Goal: Task Accomplishment & Management: Manage account settings

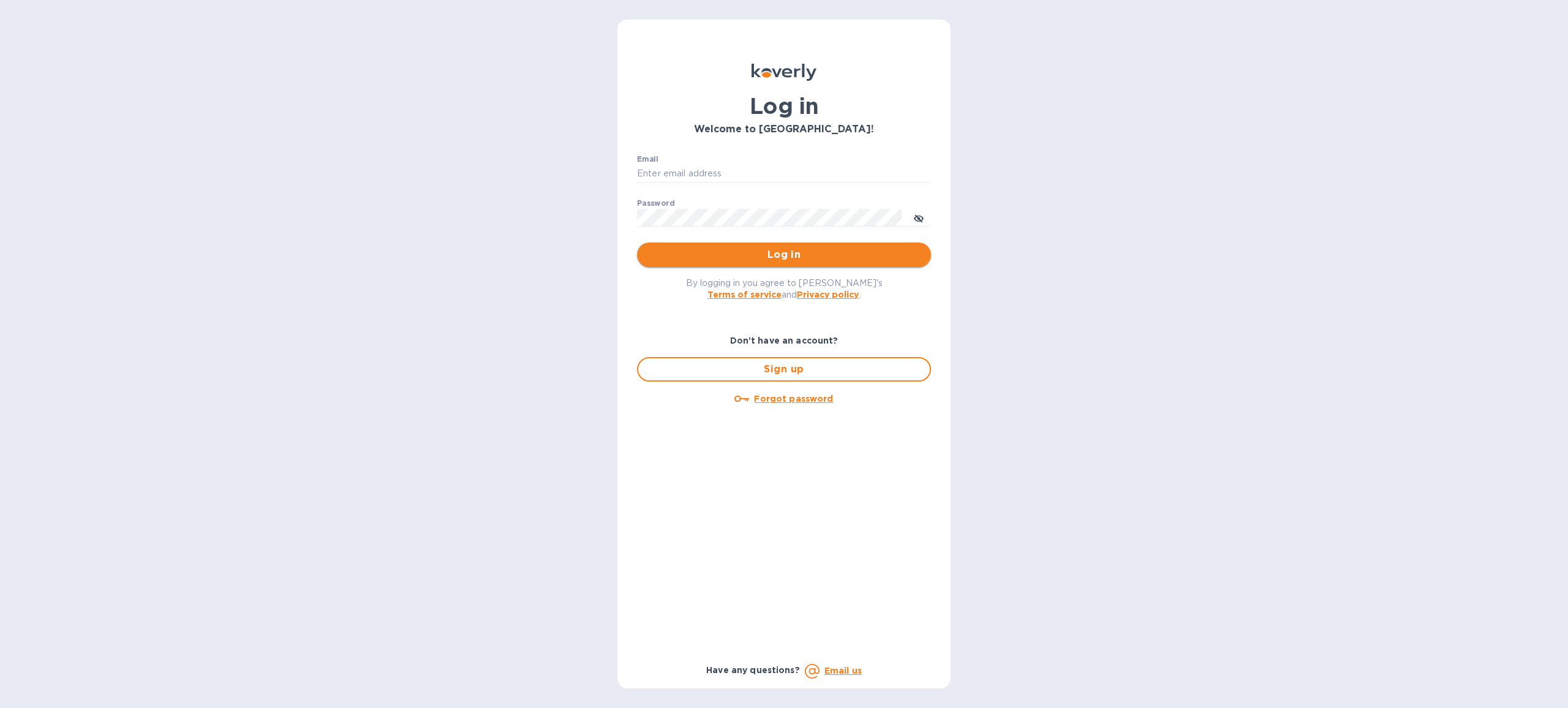
type input "Anne@preissimports.com"
click at [711, 255] on span "Log in" at bounding box center [784, 255] width 275 height 15
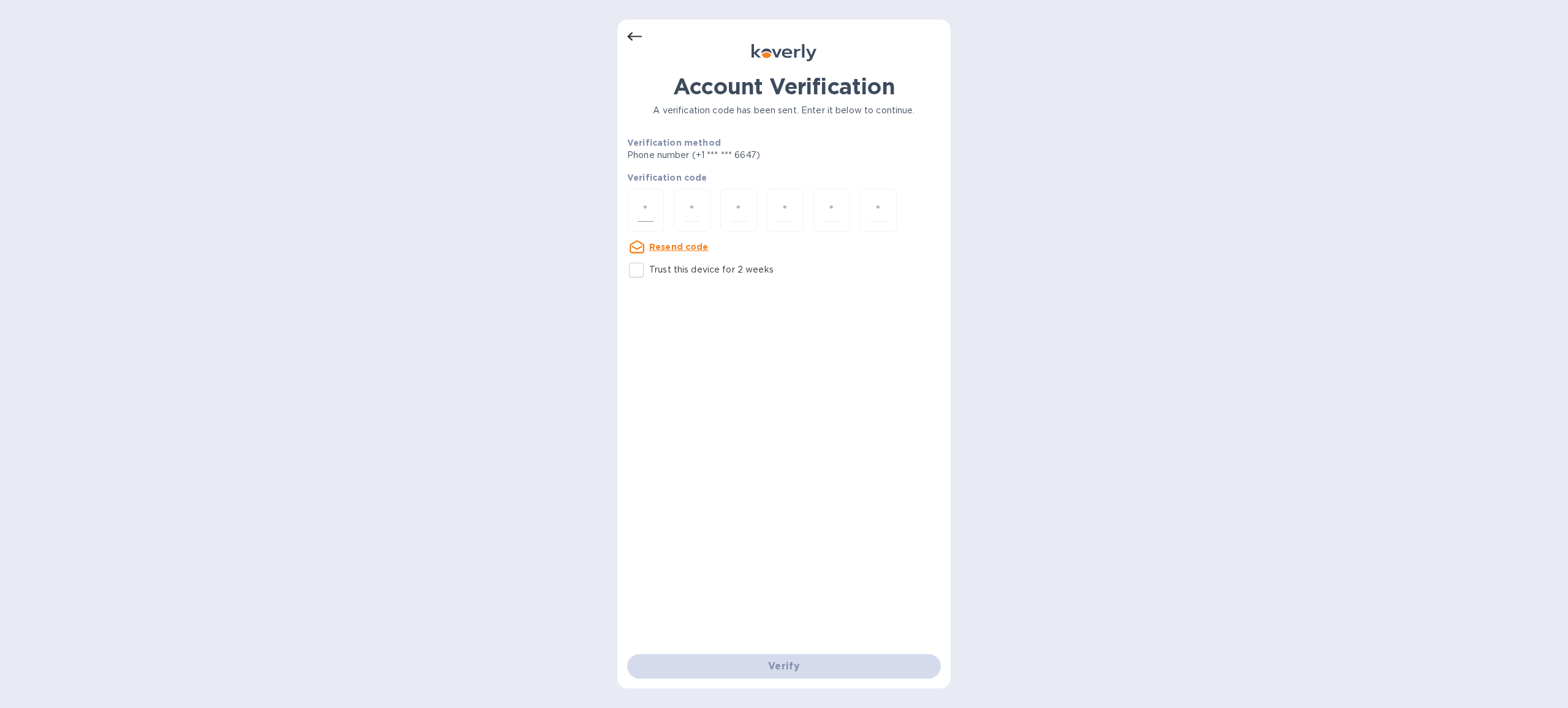
click at [660, 210] on div at bounding box center [645, 210] width 37 height 43
type input "8"
type input "4"
type input "0"
type input "1"
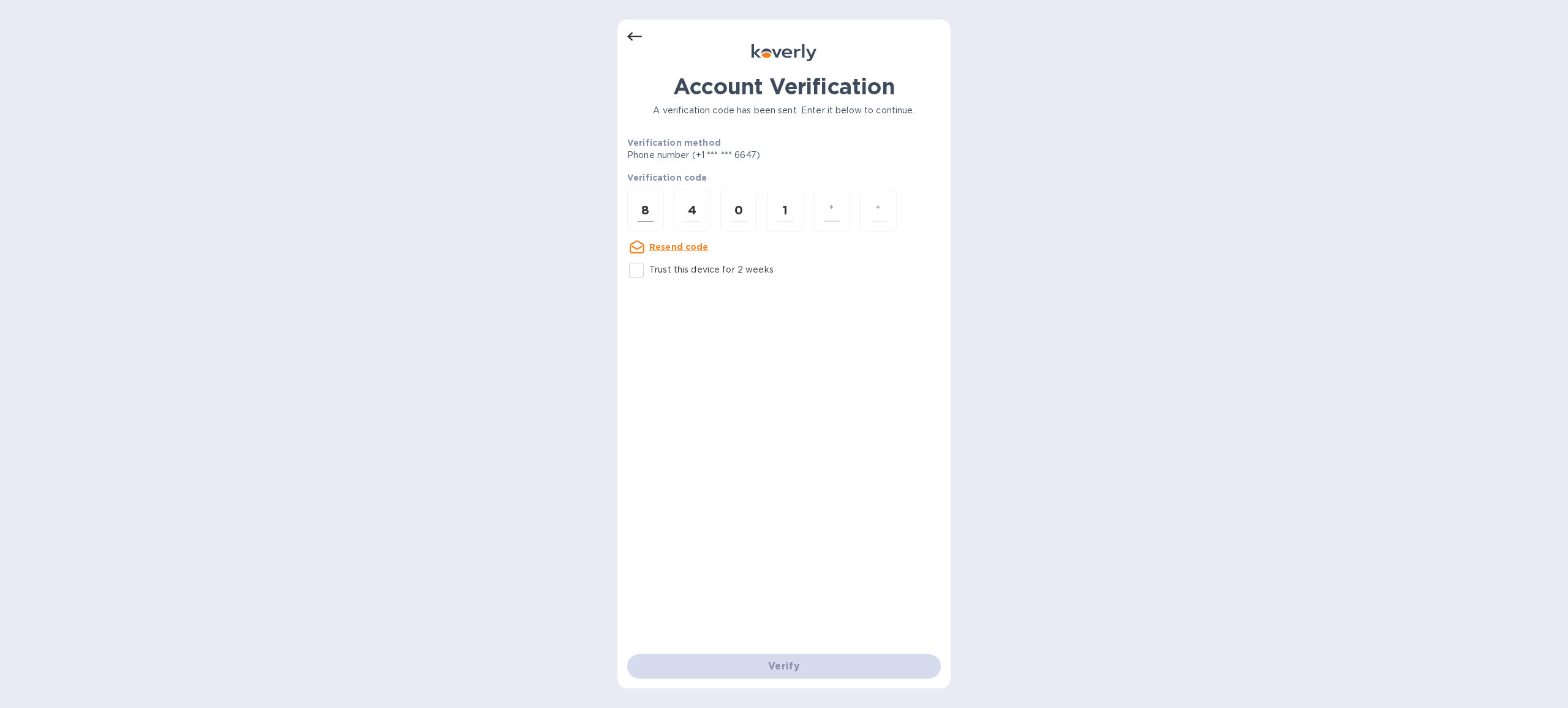
type input "4"
type input "8"
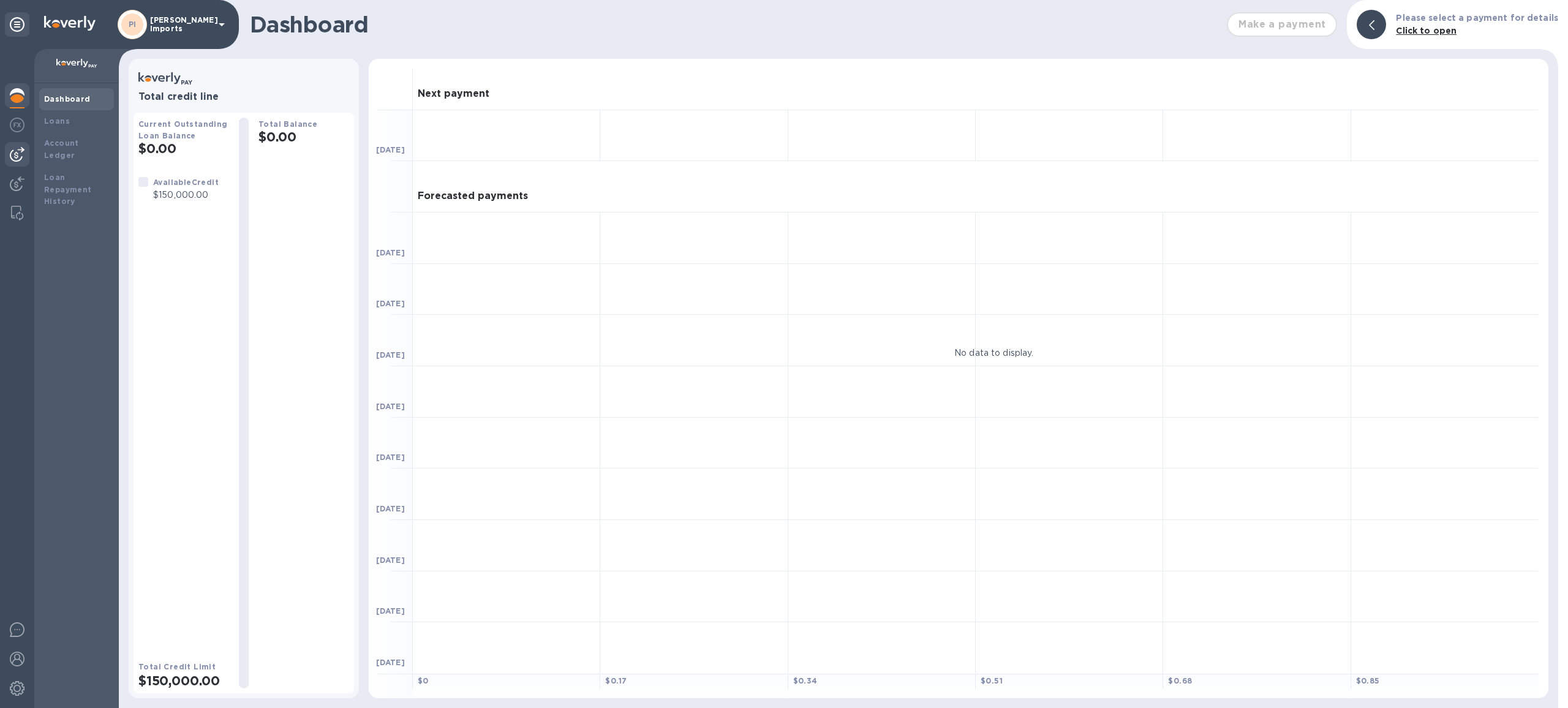
click at [7, 147] on div at bounding box center [17, 154] width 25 height 25
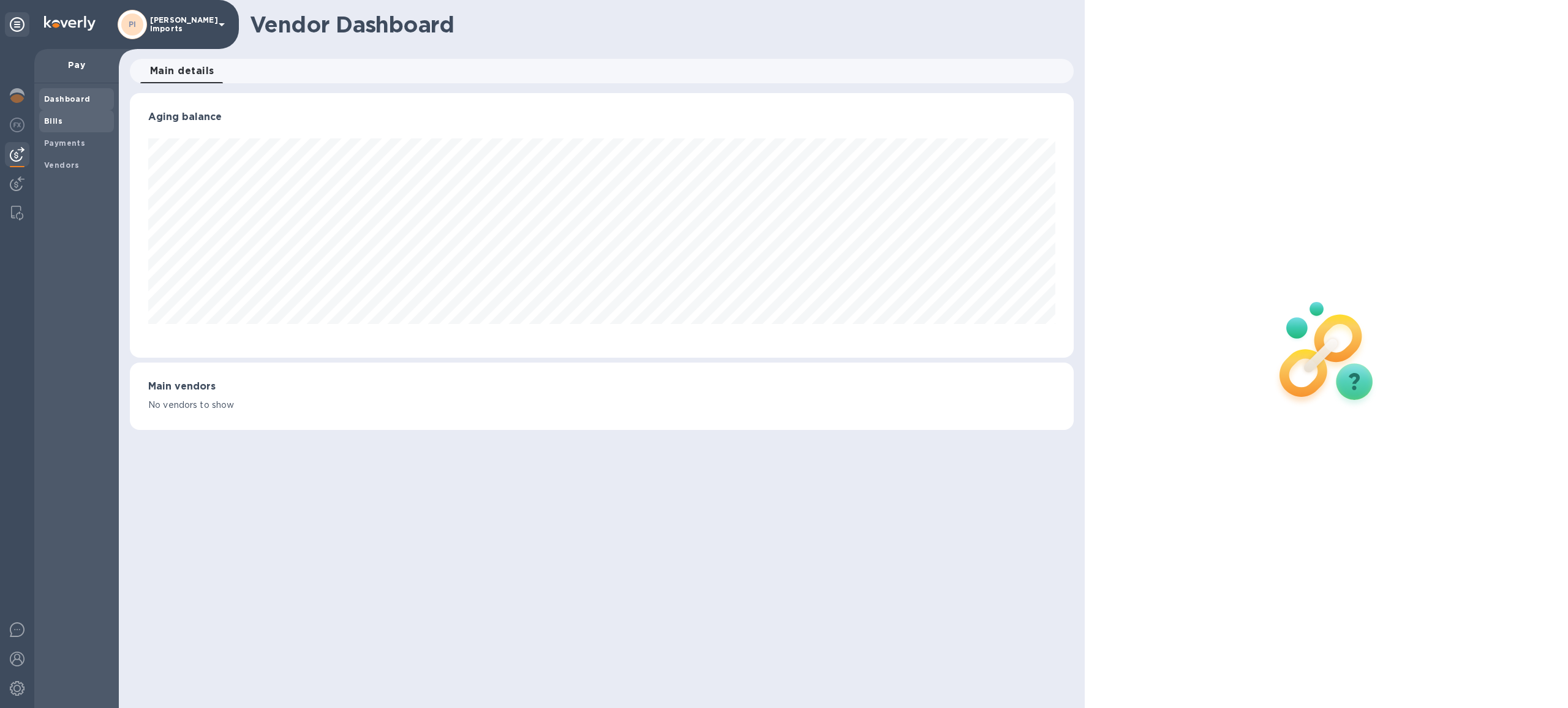
scroll to position [265, 944]
click at [57, 119] on b "Bills" at bounding box center [53, 121] width 19 height 9
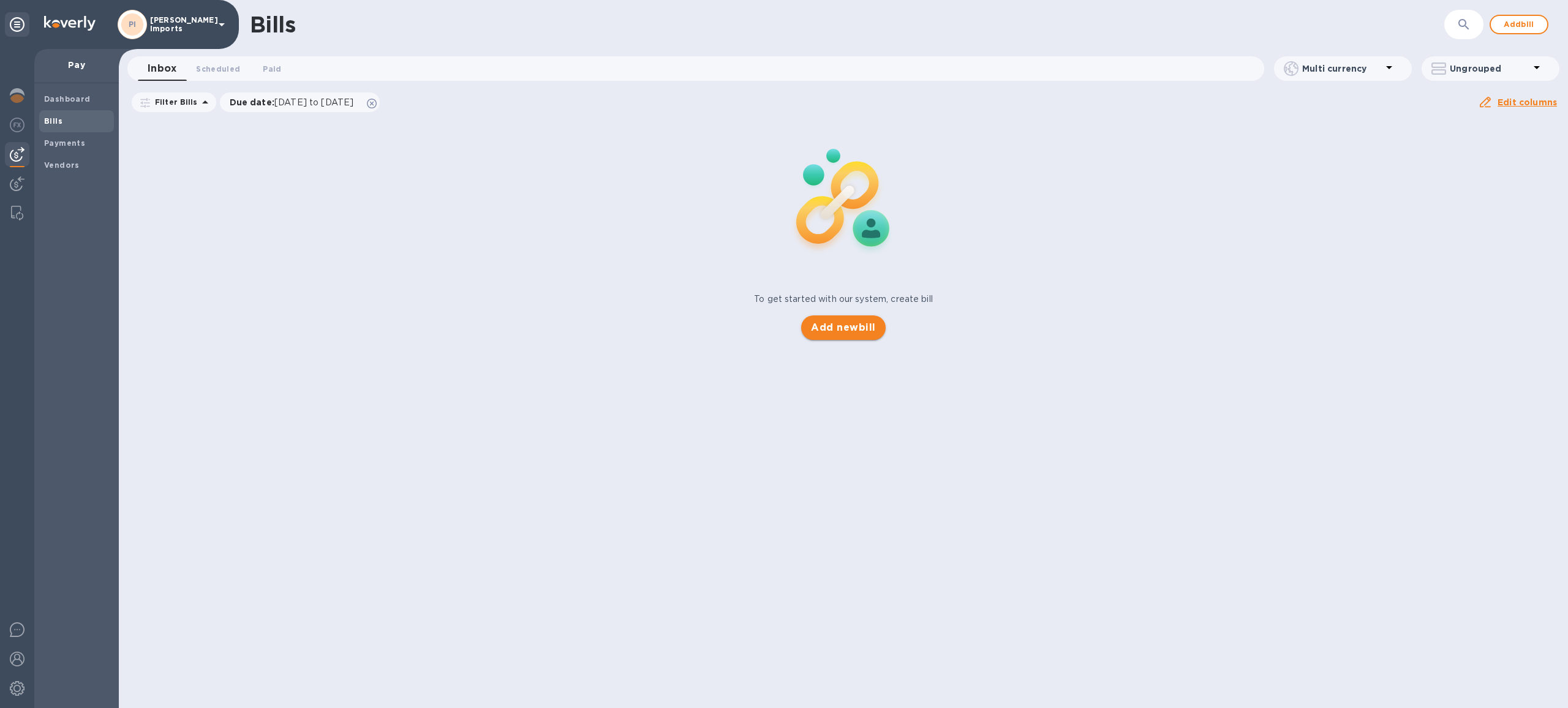
click at [858, 322] on span "Add new bill" at bounding box center [843, 328] width 64 height 15
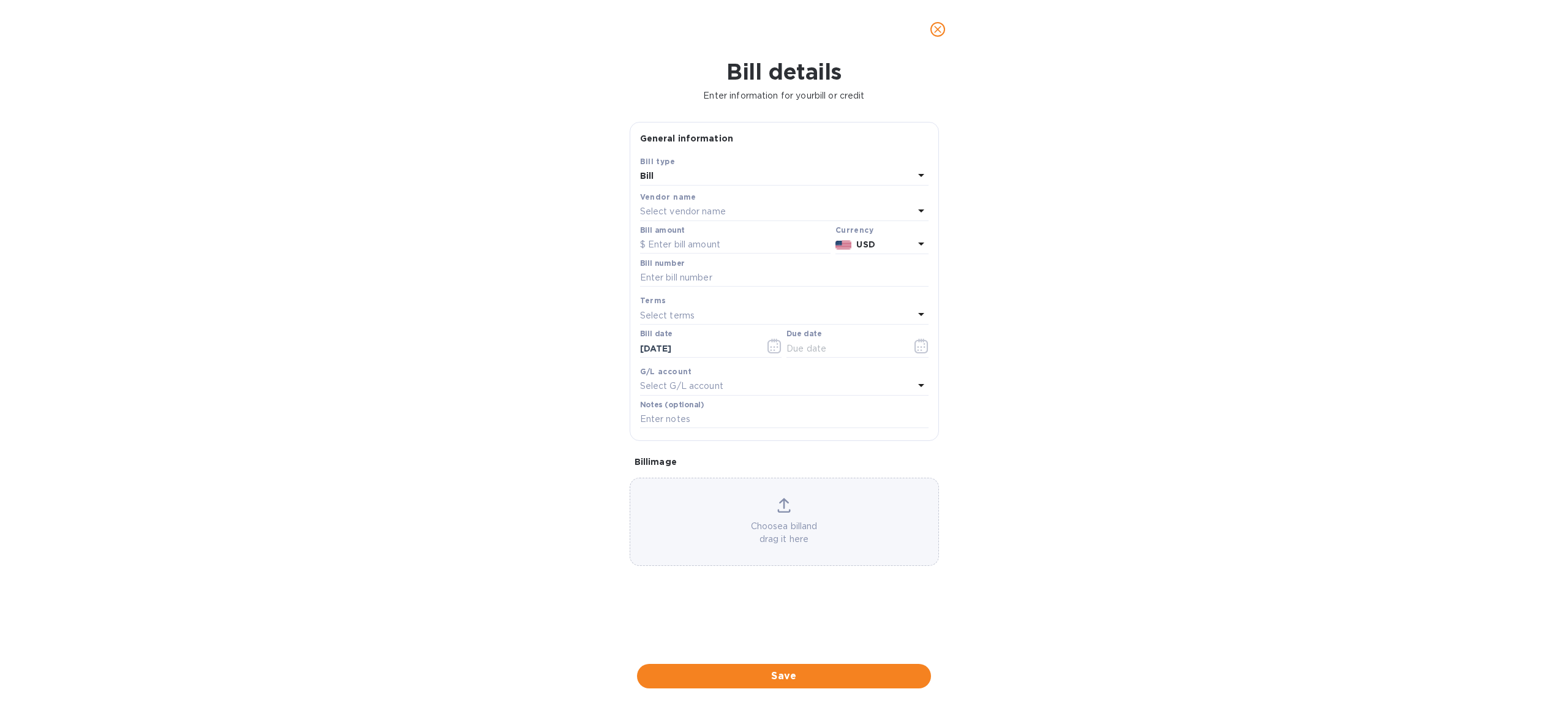
click at [701, 214] on p "Select vendor name" at bounding box center [683, 211] width 86 height 13
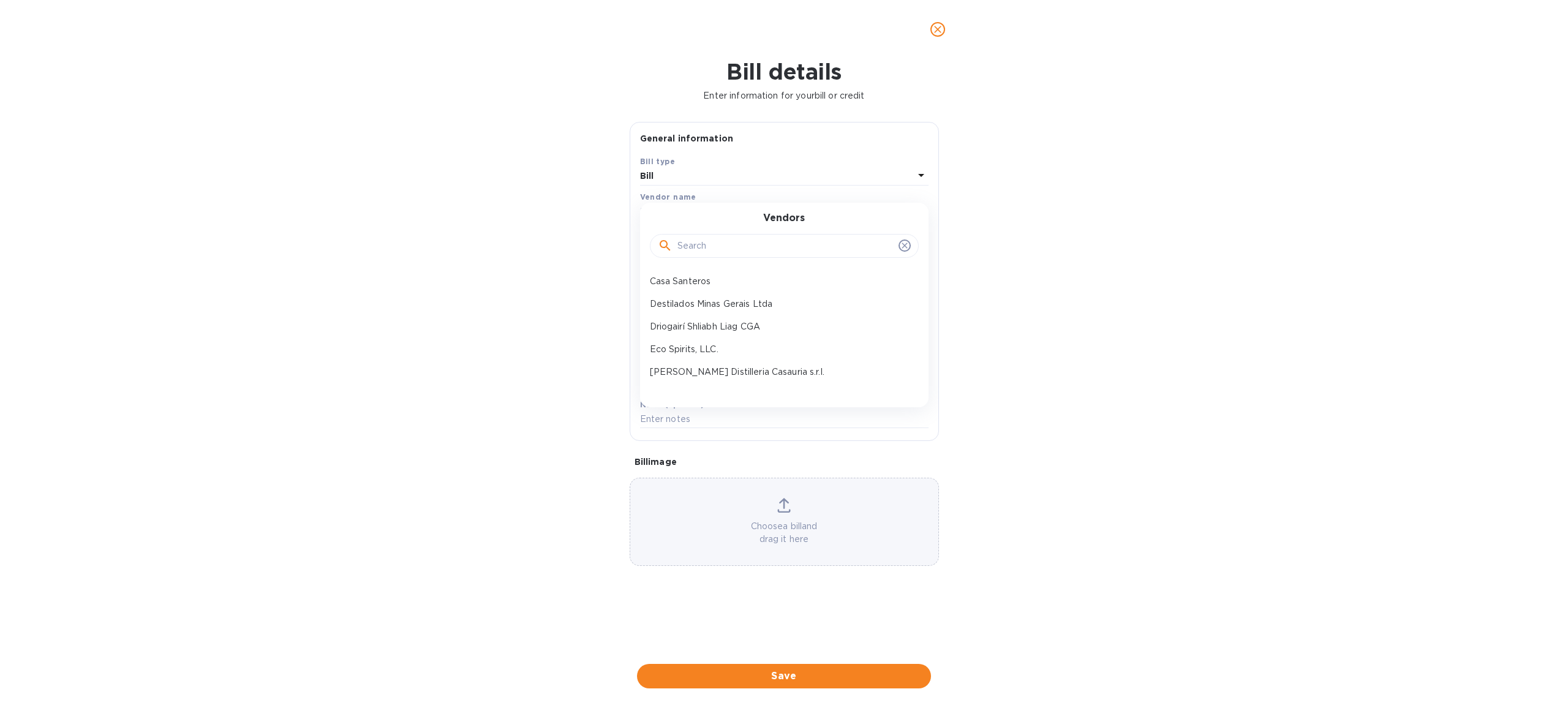
scroll to position [245, 0]
click at [698, 250] on input "text" at bounding box center [785, 246] width 216 height 19
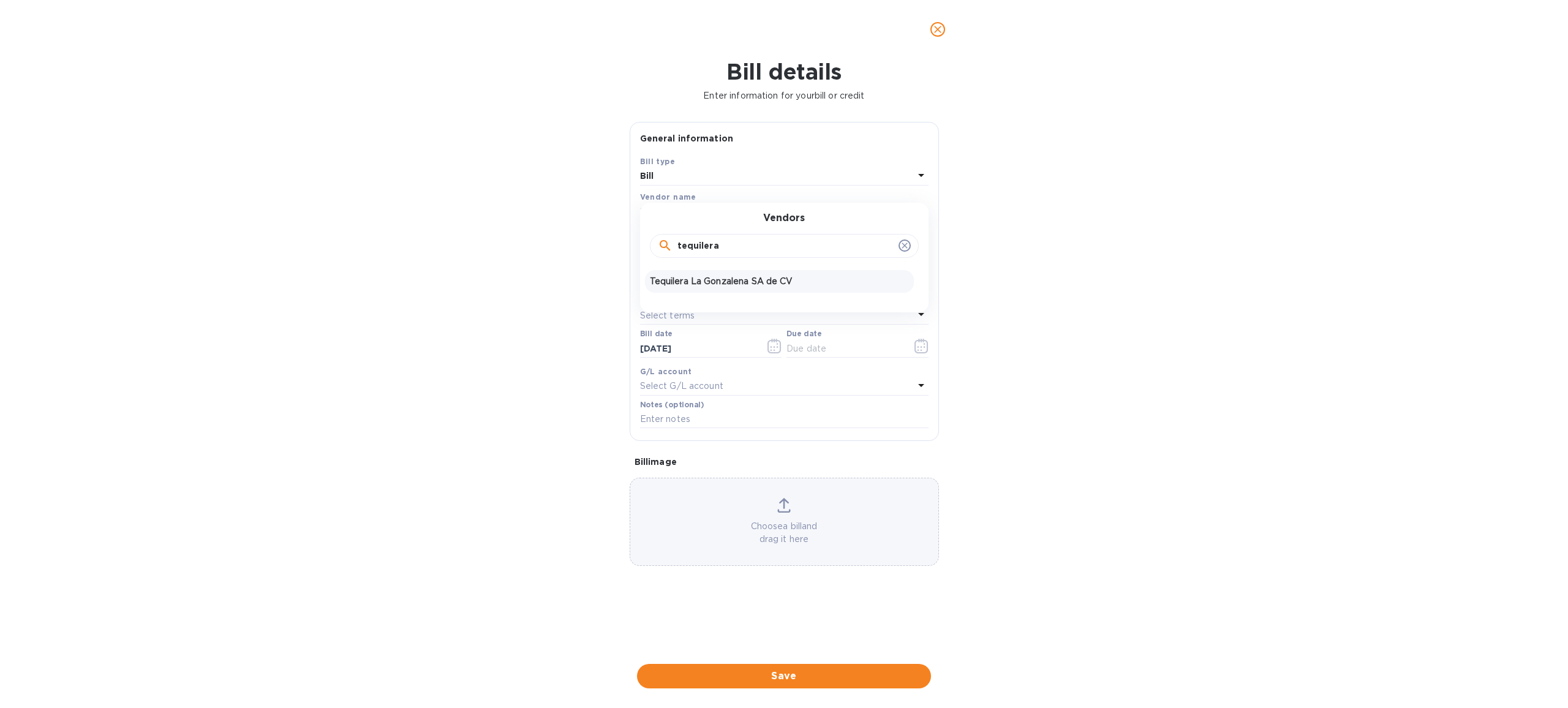
type input "tequilera"
click at [774, 284] on p "Tequilera La Gonzalena SA de CV" at bounding box center [779, 281] width 259 height 13
click at [738, 244] on input "text" at bounding box center [735, 245] width 190 height 19
click at [738, 236] on div "Bill amount" at bounding box center [735, 239] width 190 height 28
click at [735, 243] on input "text" at bounding box center [735, 245] width 190 height 19
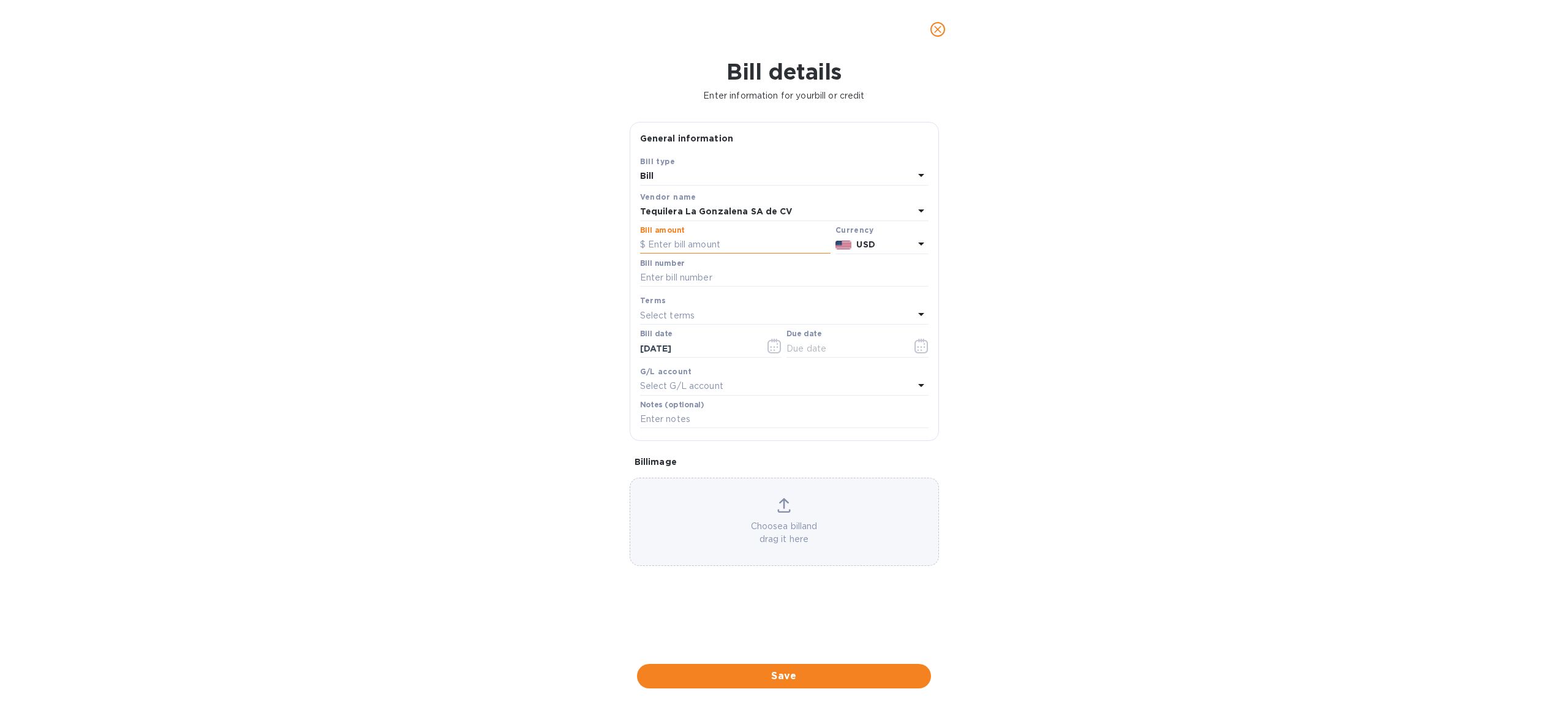
paste input "55,056.01"
type input "55,056.01"
click at [719, 272] on input "text" at bounding box center [784, 278] width 288 height 19
click at [738, 275] on input "text" at bounding box center [784, 278] width 288 height 19
paste input "FAC1653"
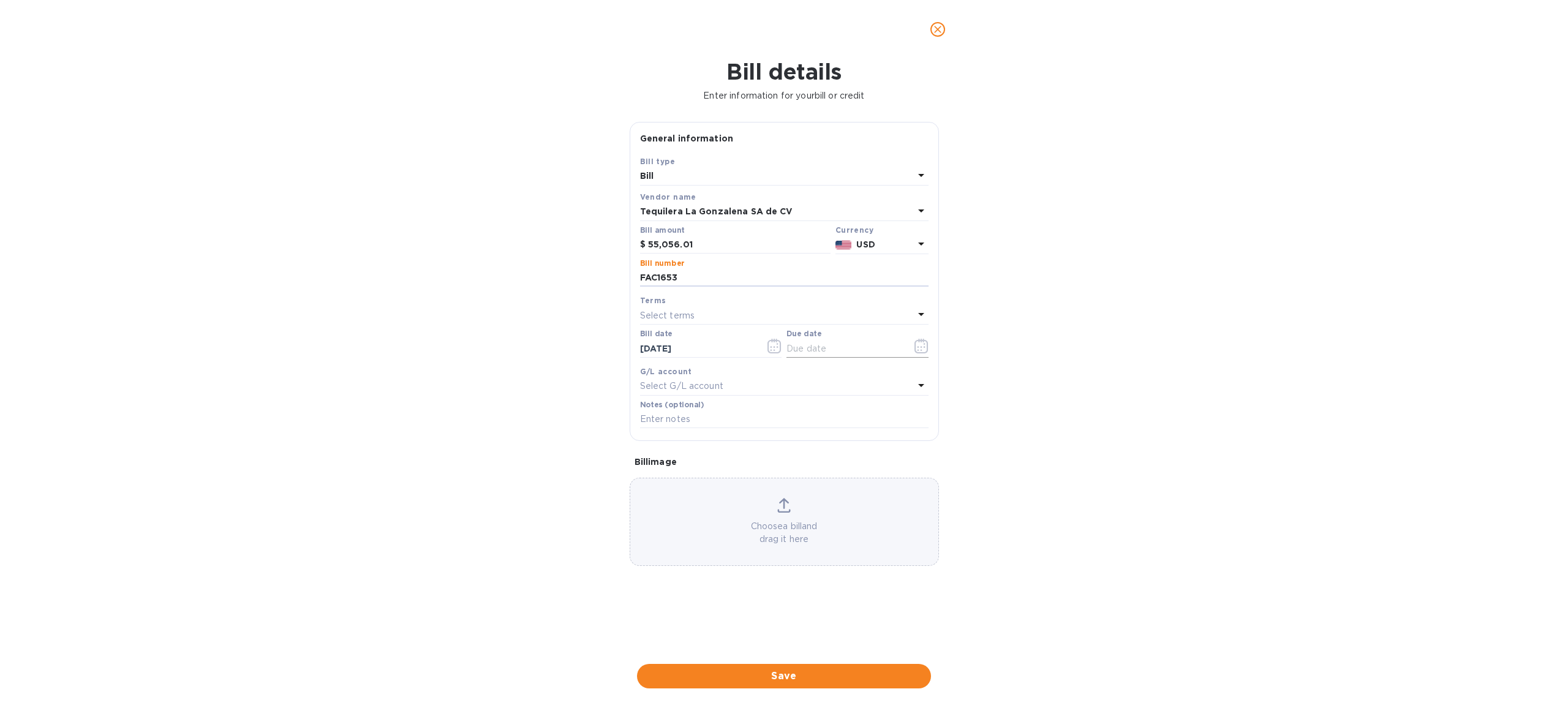
type input "FAC1653"
click at [823, 355] on input "text" at bounding box center [844, 348] width 116 height 19
type input "9_/__/____"
type input "[DATE]"
click at [784, 676] on span "Save" at bounding box center [784, 676] width 275 height 15
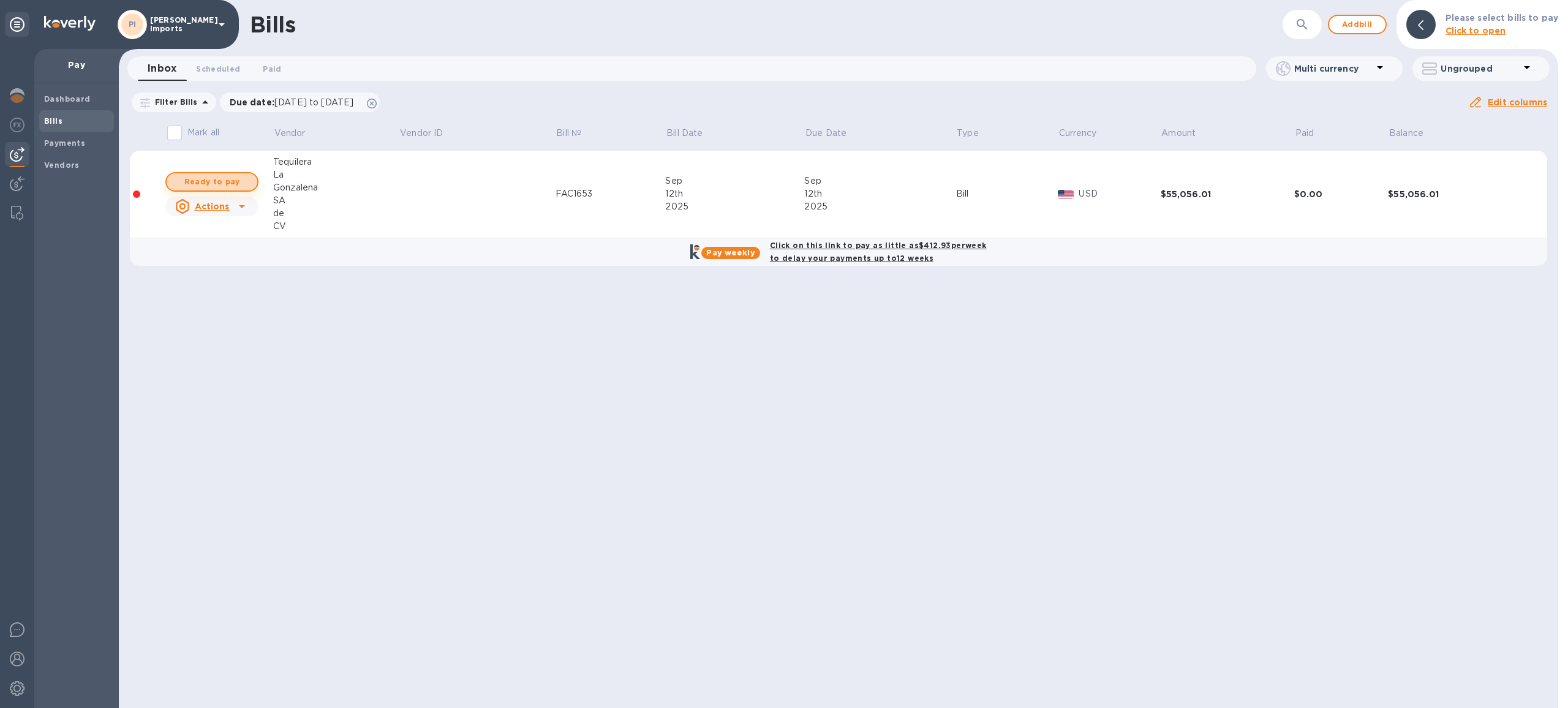
click at [229, 180] on span "Ready to pay" at bounding box center [211, 182] width 71 height 15
click at [228, 180] on span "Ready to pay" at bounding box center [211, 182] width 71 height 15
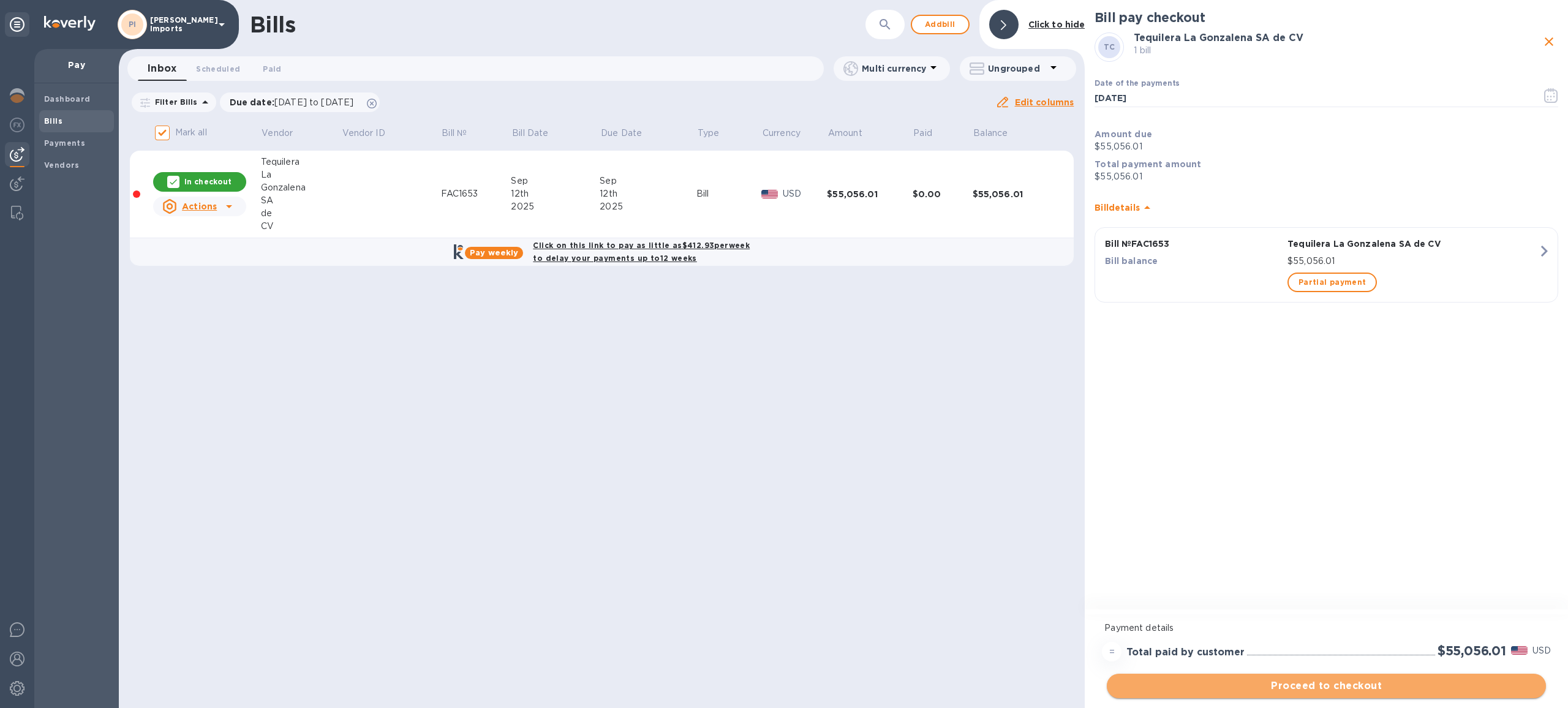
click at [1249, 696] on button "Proceed to checkout" at bounding box center [1326, 686] width 439 height 25
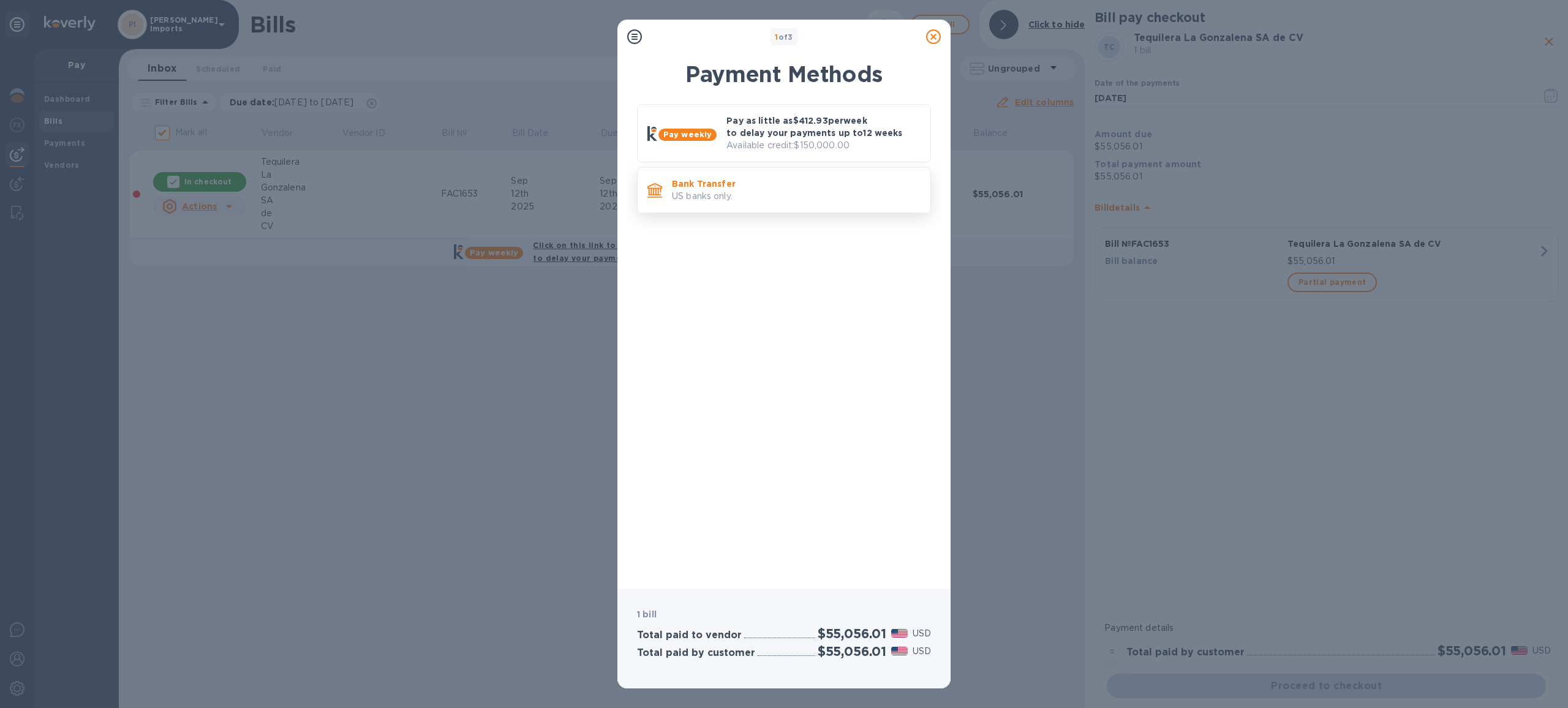
click at [774, 192] on p "US banks only." at bounding box center [796, 196] width 249 height 13
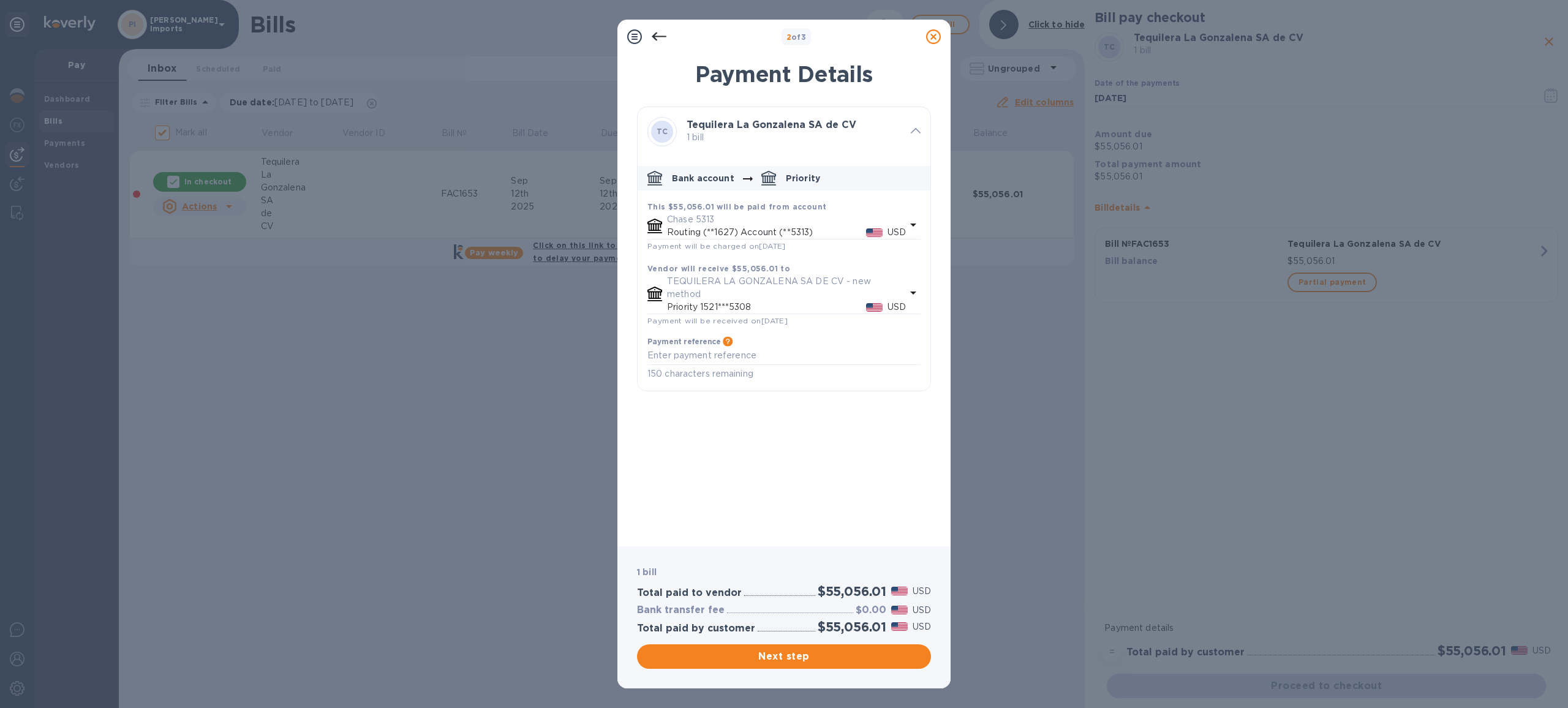
click at [934, 38] on icon at bounding box center [934, 37] width 15 height 15
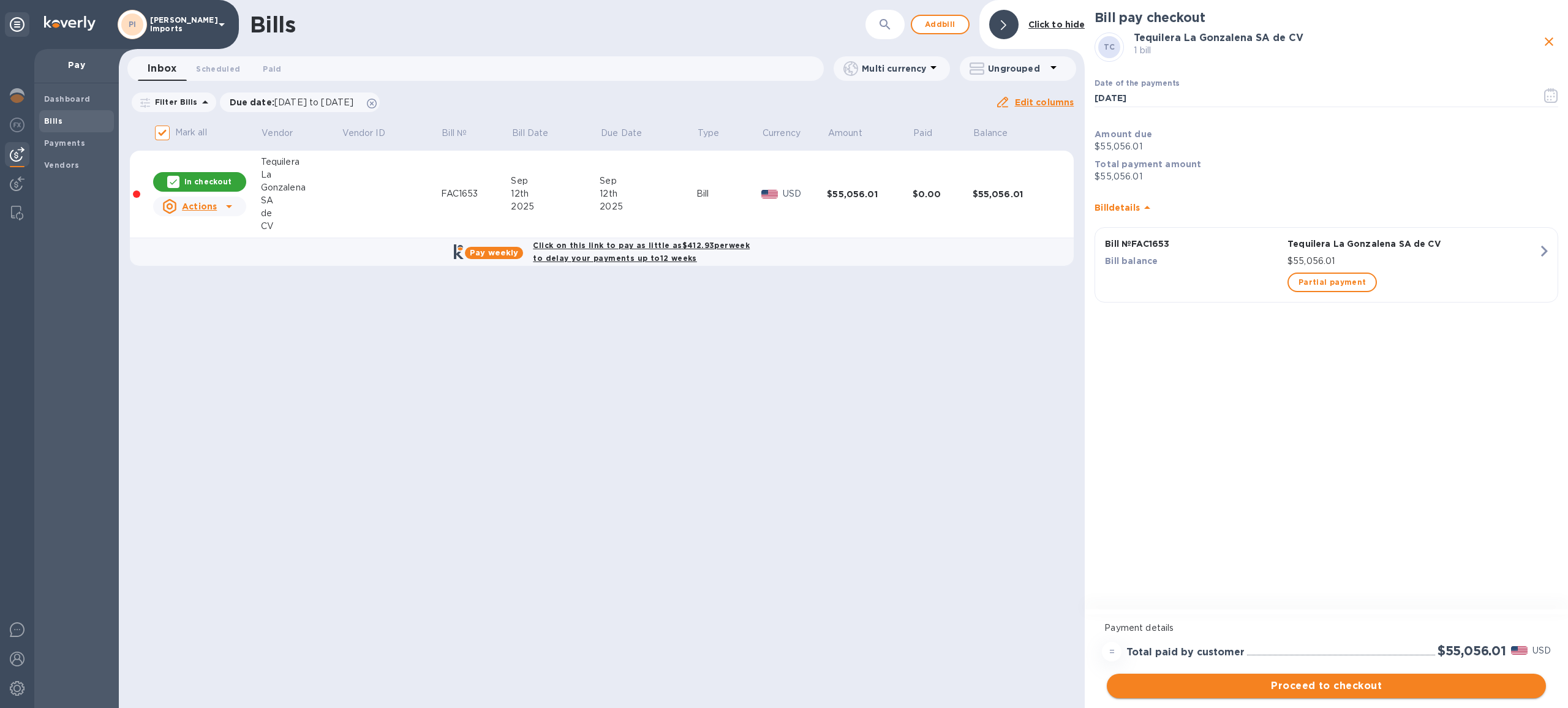
click at [1375, 686] on span "Proceed to checkout" at bounding box center [1326, 686] width 420 height 15
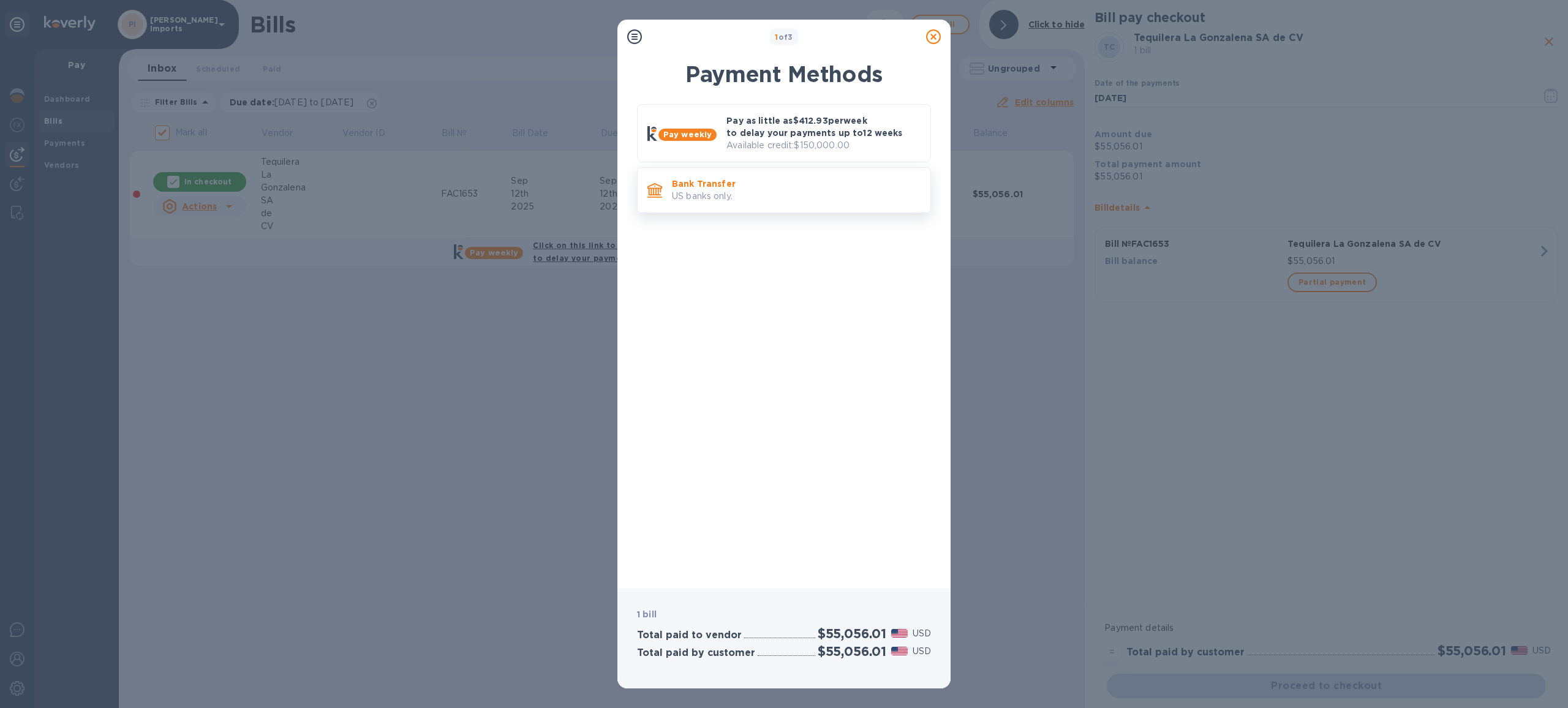
click at [762, 199] on p "US banks only." at bounding box center [796, 196] width 249 height 13
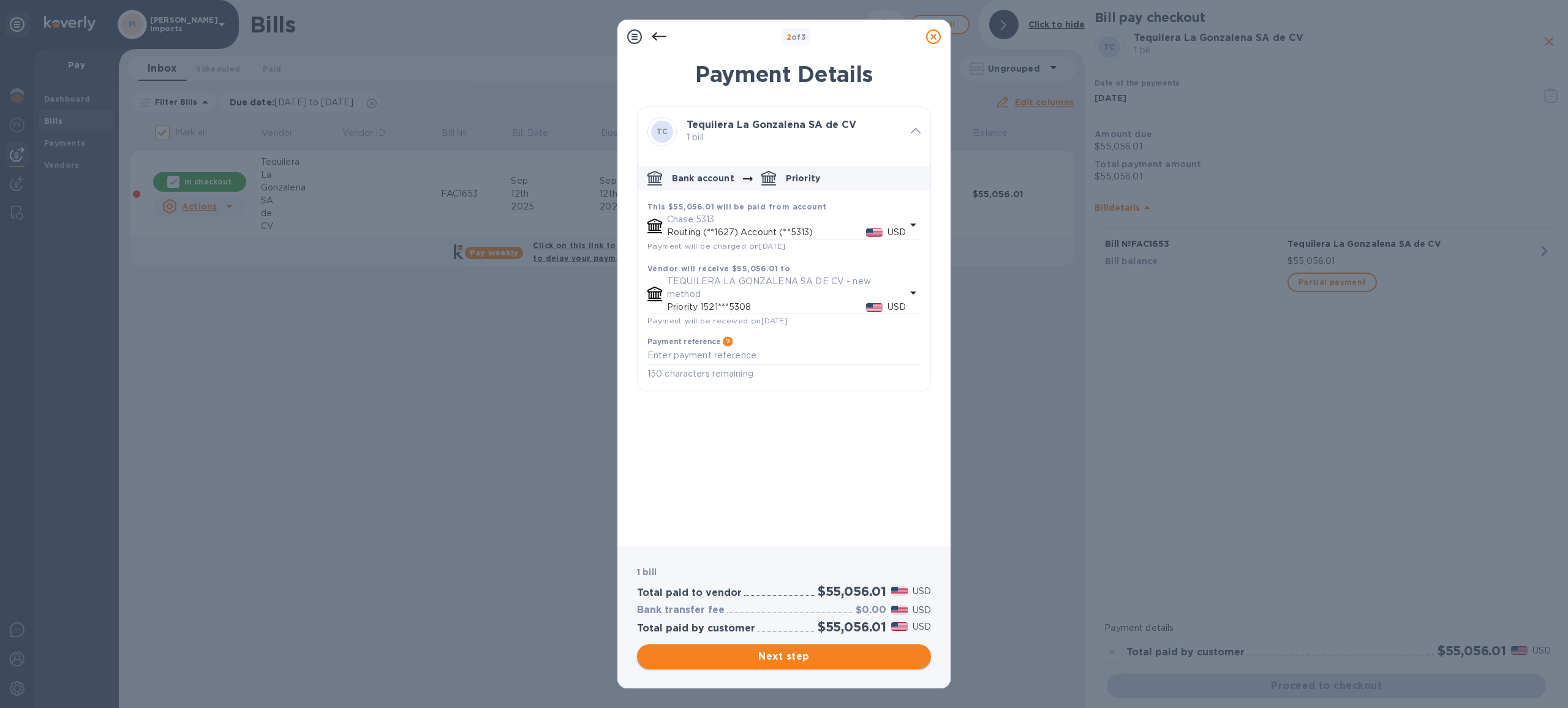
click at [797, 657] on span "Next step" at bounding box center [784, 657] width 275 height 15
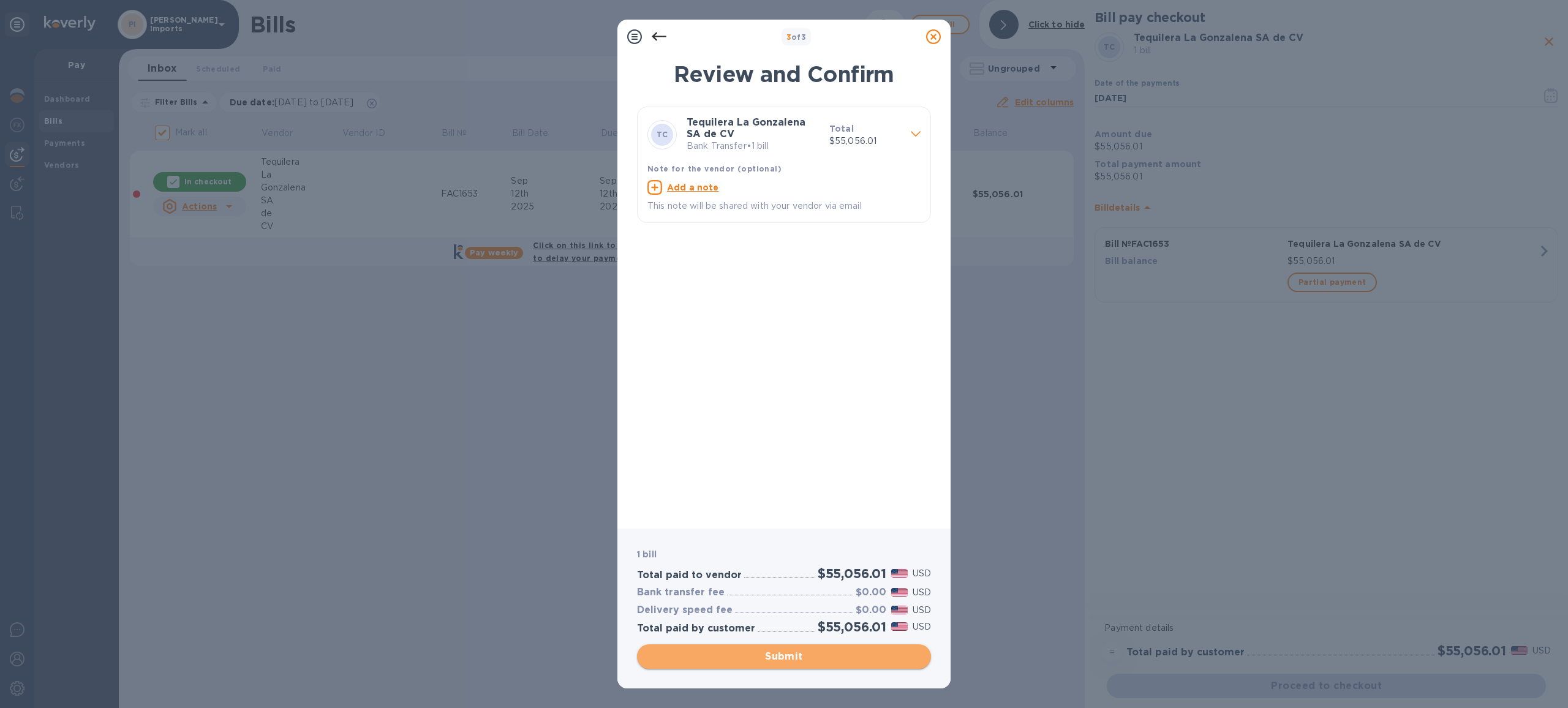
click at [794, 657] on span "Submit" at bounding box center [784, 657] width 275 height 15
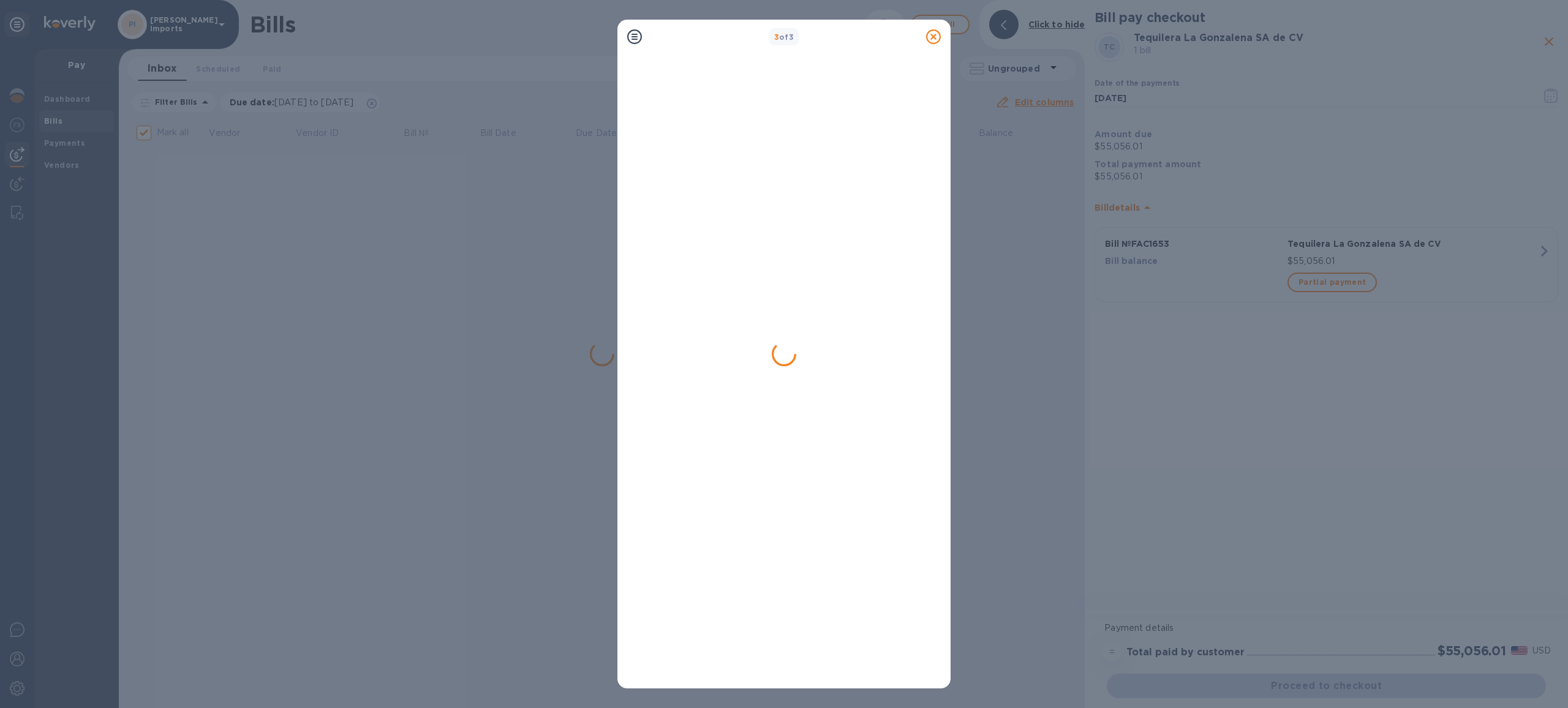
checkbox input "false"
